Goal: Task Accomplishment & Management: Complete application form

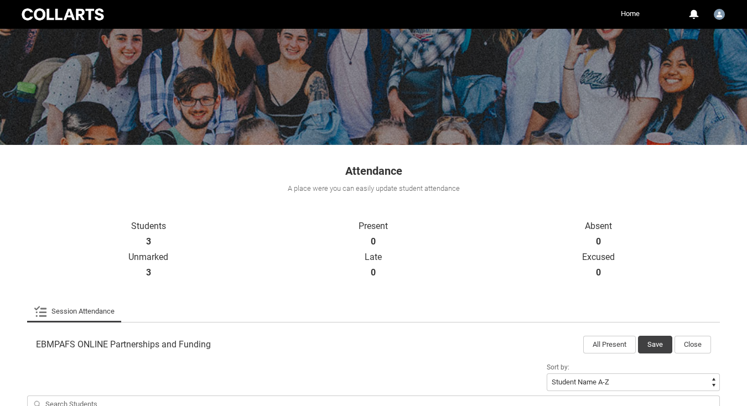
scroll to position [223, 0]
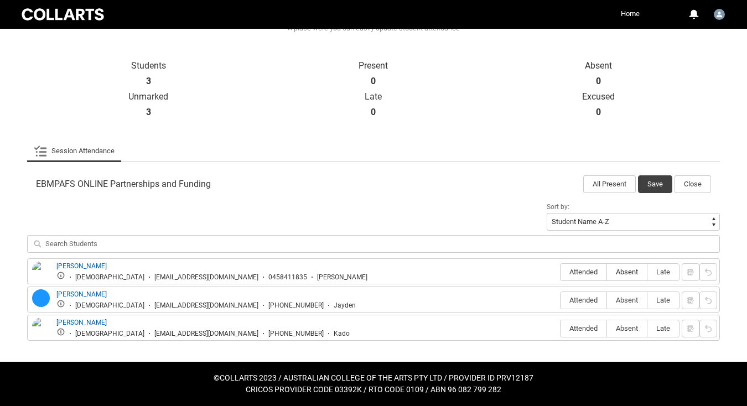
click at [622, 274] on span "Absent" at bounding box center [627, 272] width 40 height 8
click at [607, 272] on input "Absent" at bounding box center [607, 272] width 1 height 1
type lightning-radio-group "Absent"
radio input "true"
click at [627, 297] on span "Absent" at bounding box center [627, 300] width 40 height 8
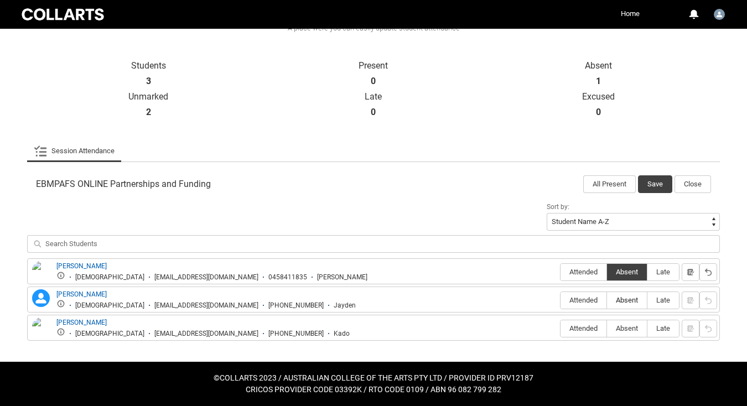
click at [607, 300] on input "Absent" at bounding box center [607, 300] width 1 height 1
type lightning-radio-group "Absent"
radio input "true"
click at [617, 328] on span "Absent" at bounding box center [627, 328] width 40 height 8
click at [607, 328] on input "Absent" at bounding box center [607, 328] width 1 height 1
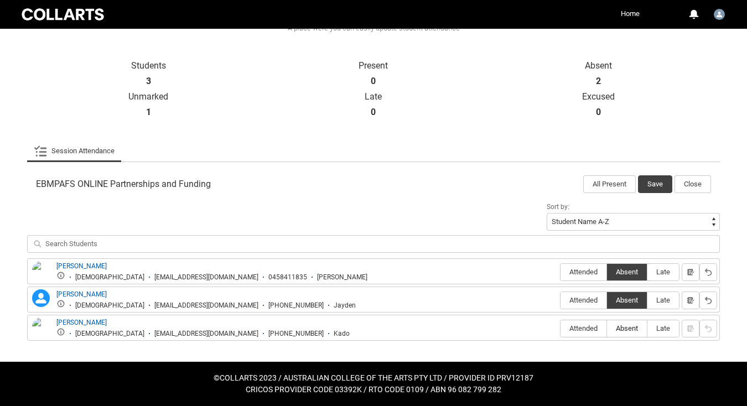
type lightning-radio-group "Absent"
radio input "true"
click at [659, 186] on button "Save" at bounding box center [655, 184] width 34 height 18
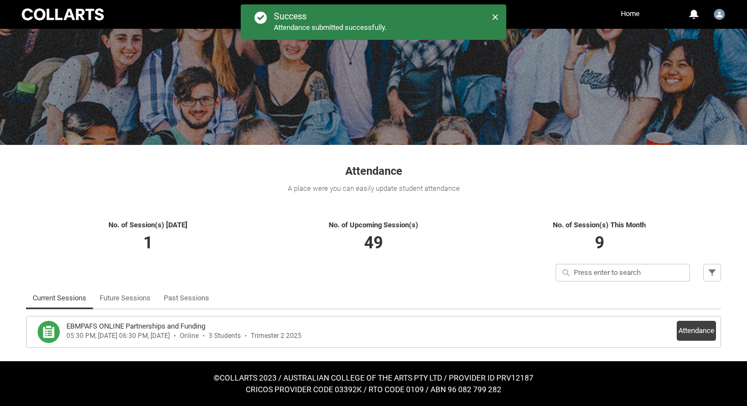
scroll to position [62, 0]
